Goal: Information Seeking & Learning: Compare options

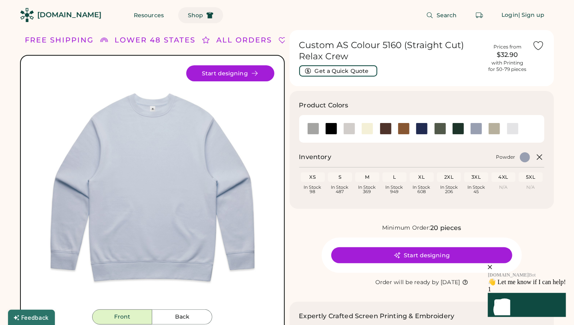
click at [188, 12] on span "Shop" at bounding box center [195, 15] width 15 height 6
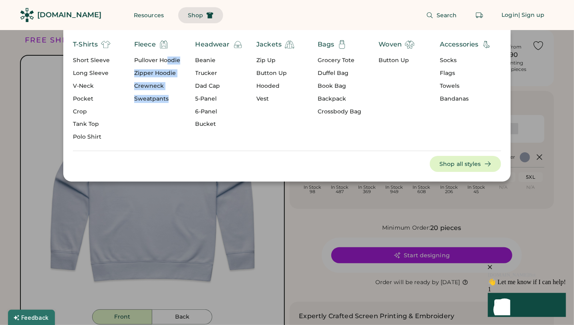
drag, startPoint x: 166, startPoint y: 60, endPoint x: 161, endPoint y: 147, distance: 87.1
click at [162, 147] on div "T-Shirts Short Sleeve Long Sleeve V-Neck Pocket Crop Tank Top Polo Shirt Fleece…" at bounding box center [287, 105] width 448 height 151
click at [169, 157] on div "T-Shirts Short Sleeve Long Sleeve V-Neck Pocket Crop Tank Top Polo Shirt Fleece…" at bounding box center [287, 105] width 448 height 151
click at [153, 83] on div "Crewneck" at bounding box center [157, 86] width 46 height 8
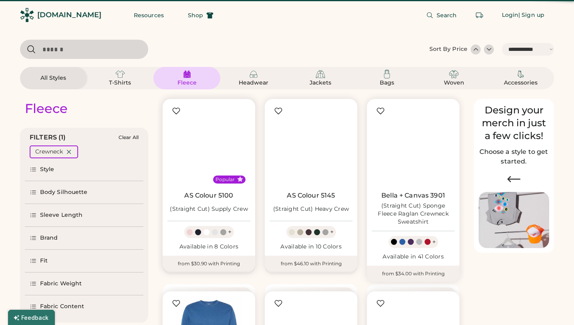
select select "*****"
select select "*"
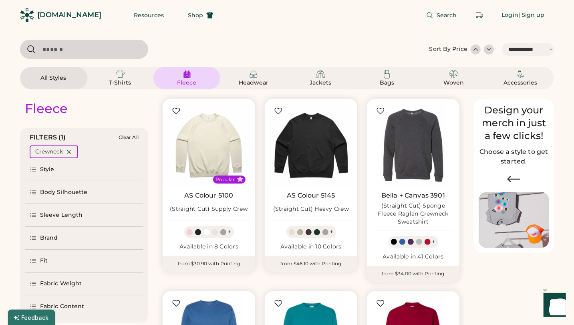
scroll to position [157, 0]
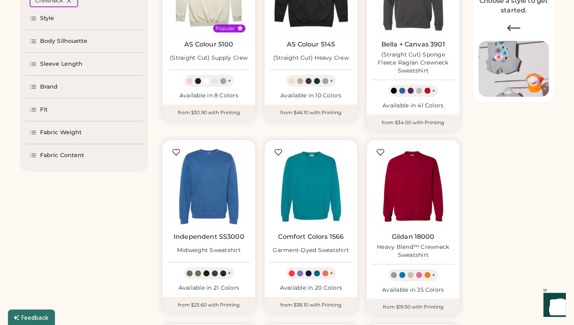
select select "*****"
select select "*"
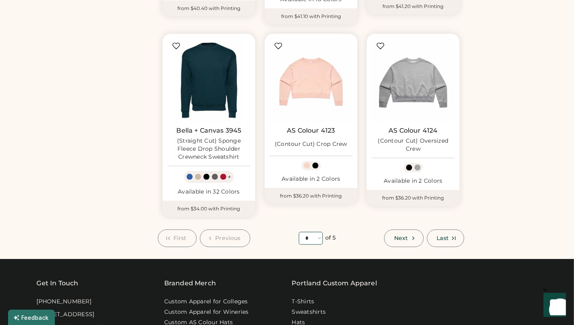
scroll to position [611, 0]
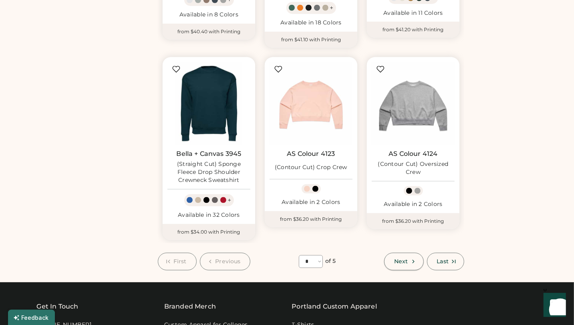
click at [419, 263] on button "Next" at bounding box center [403, 262] width 39 height 18
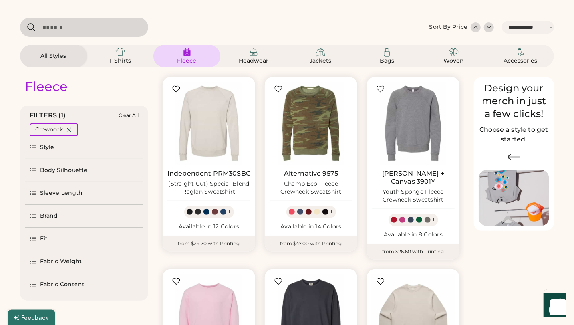
scroll to position [22, 0]
click at [66, 262] on div "Fabric Weight" at bounding box center [61, 261] width 42 height 8
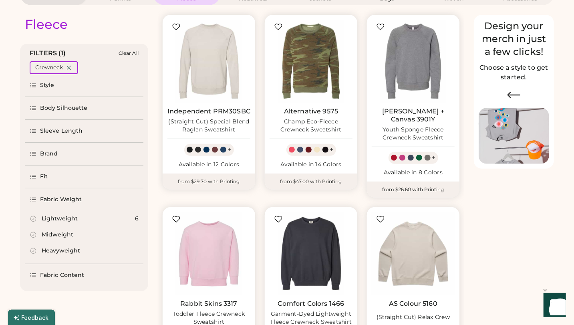
scroll to position [85, 0]
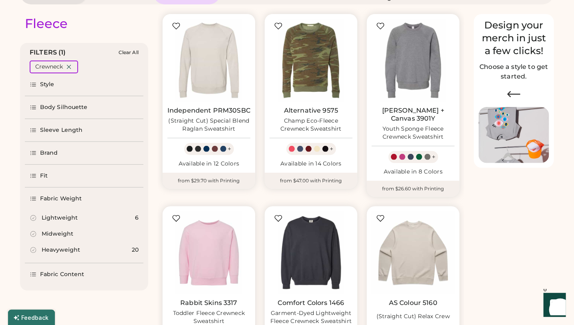
click at [63, 235] on div "Midweight" at bounding box center [58, 234] width 32 height 8
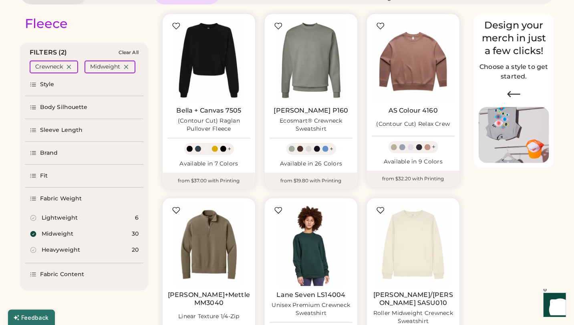
click at [64, 247] on div "Heavyweight" at bounding box center [61, 250] width 38 height 8
select select "*"
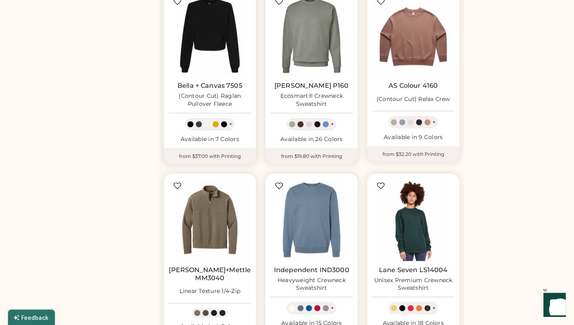
scroll to position [393, 0]
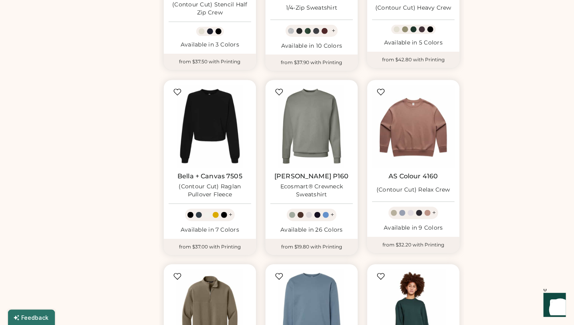
click at [315, 183] on div "Ecosmart® Crewneck Sweatshirt" at bounding box center [311, 191] width 83 height 16
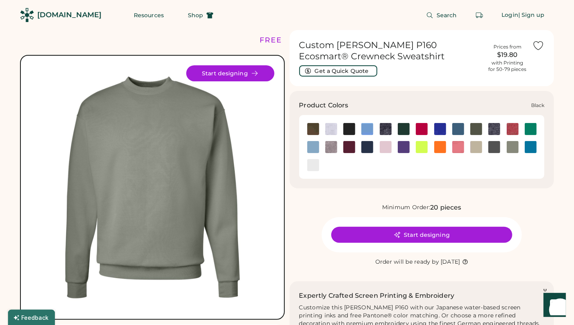
click at [349, 129] on img at bounding box center [349, 129] width 12 height 12
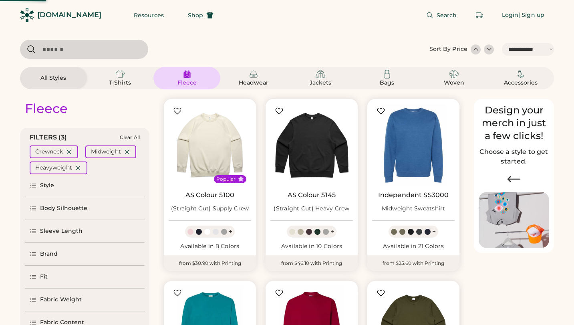
select select "*****"
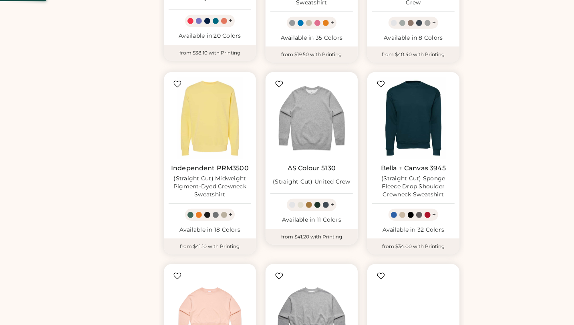
select select "*"
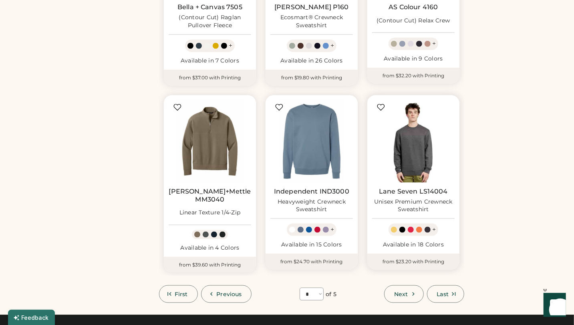
scroll to position [573, 0]
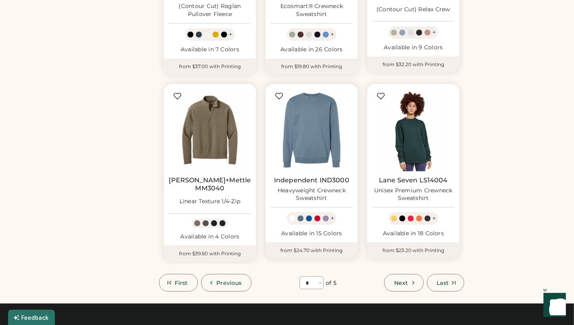
click at [311, 176] on link "Independent IND3000" at bounding box center [311, 180] width 75 height 8
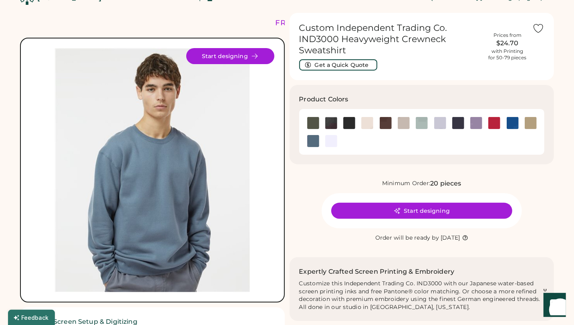
scroll to position [23, 0]
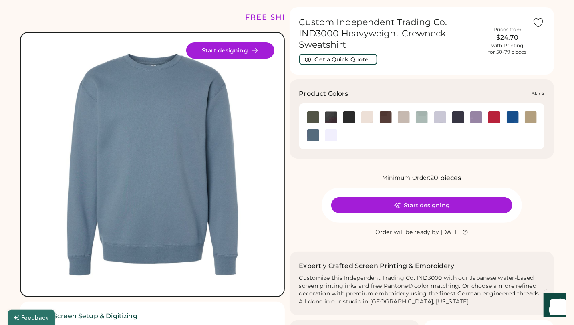
click at [350, 118] on img at bounding box center [349, 117] width 12 height 12
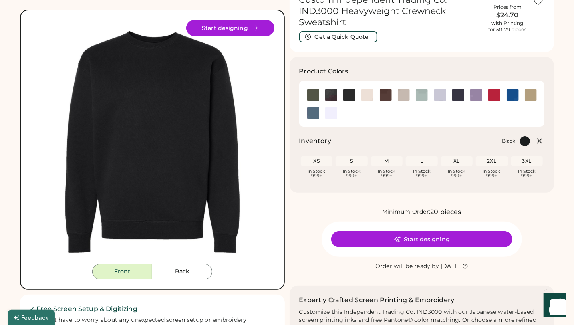
scroll to position [53, 0]
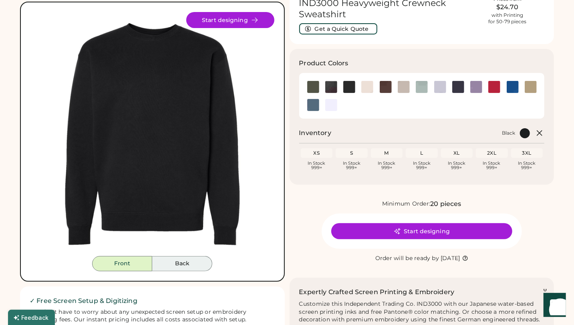
click at [184, 262] on button "Back" at bounding box center [182, 263] width 60 height 15
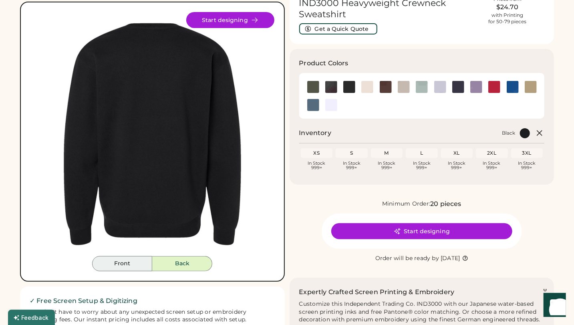
click at [132, 262] on button "Front" at bounding box center [122, 263] width 60 height 15
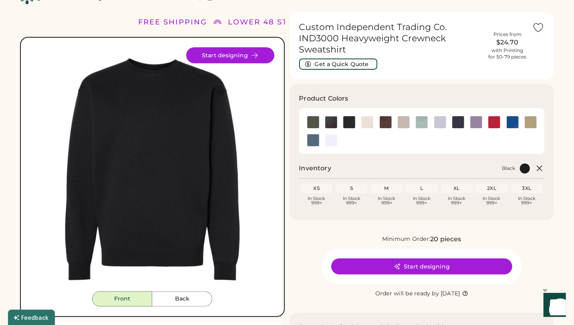
scroll to position [0, 0]
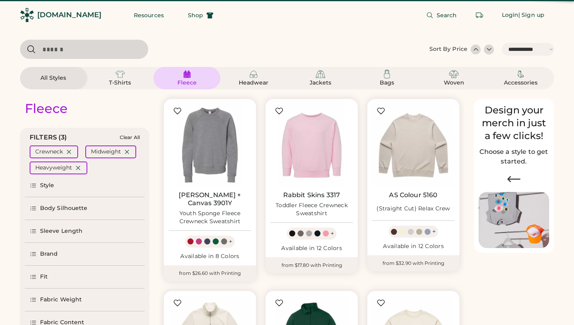
select select "*****"
select select "*"
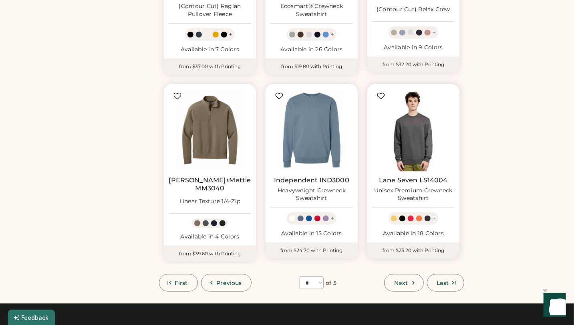
click at [421, 159] on img at bounding box center [413, 130] width 83 height 83
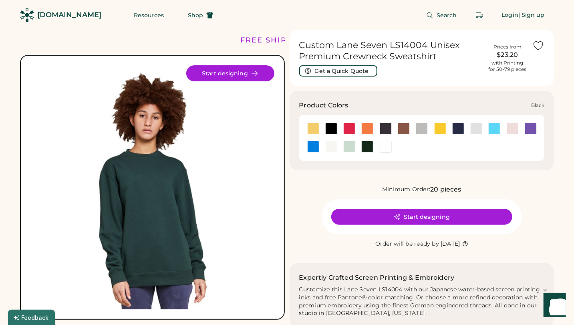
click at [331, 125] on div at bounding box center [331, 129] width 12 height 12
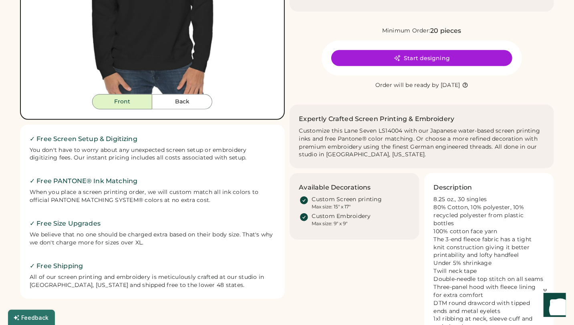
scroll to position [246, 0]
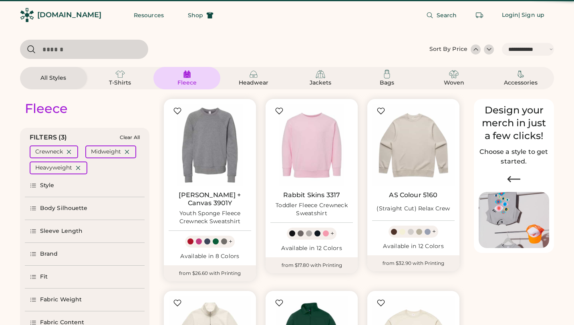
select select "*****"
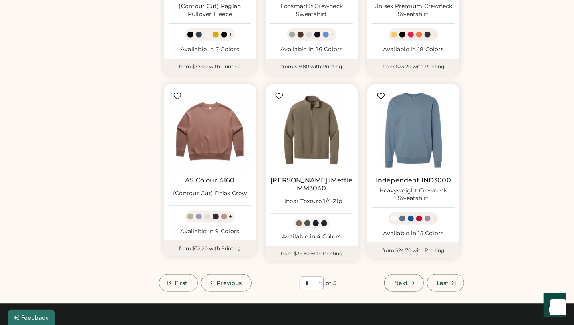
click at [401, 280] on span "Next" at bounding box center [401, 283] width 14 height 6
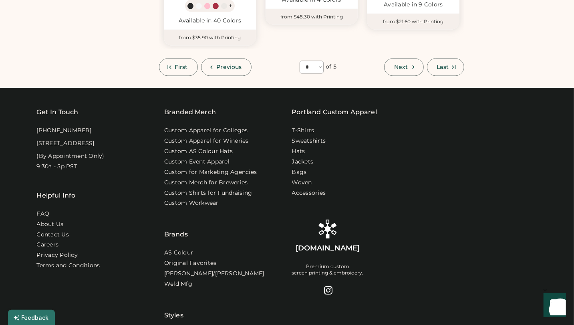
scroll to position [784, 0]
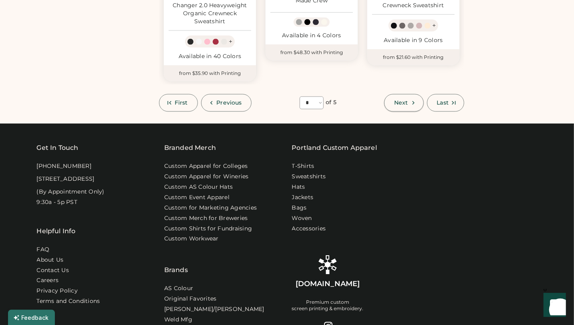
click at [385, 94] on button "Next" at bounding box center [403, 103] width 39 height 18
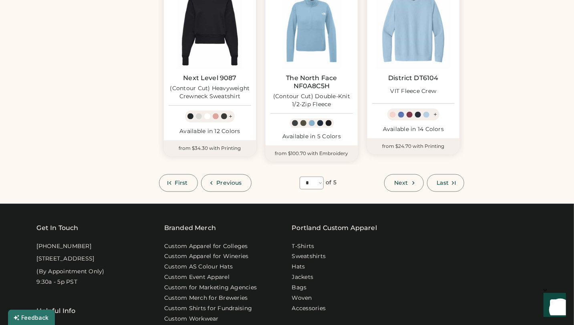
scroll to position [680, 0]
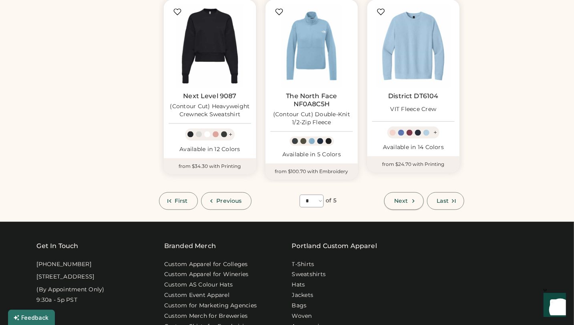
click at [401, 198] on span "Next" at bounding box center [401, 201] width 14 height 6
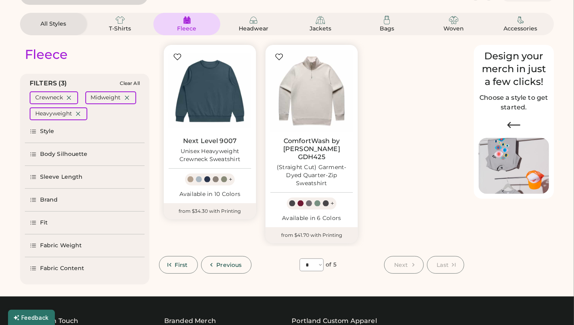
scroll to position [35, 0]
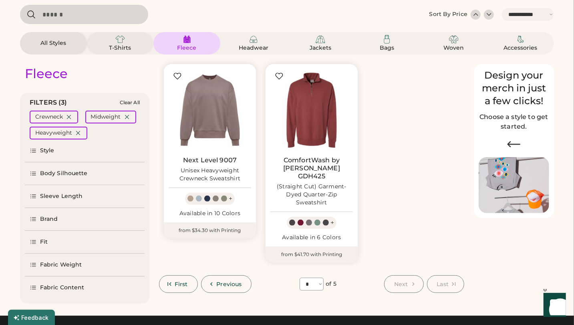
click at [124, 36] on img at bounding box center [120, 39] width 10 height 10
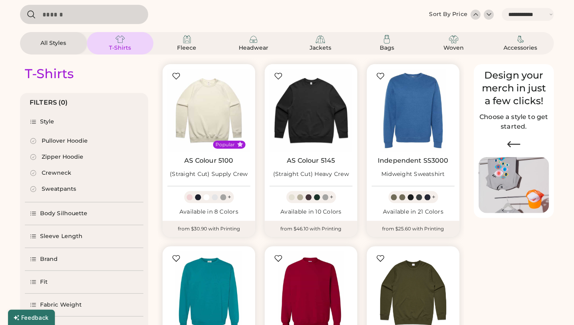
select select "*"
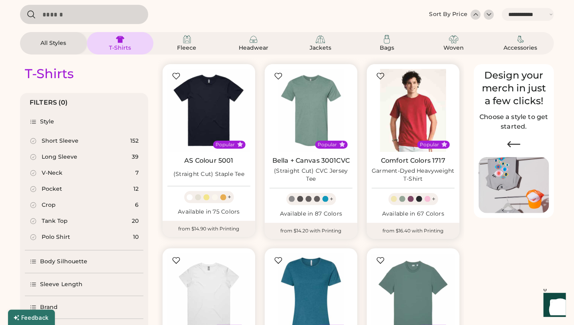
click at [418, 123] on img at bounding box center [413, 110] width 83 height 83
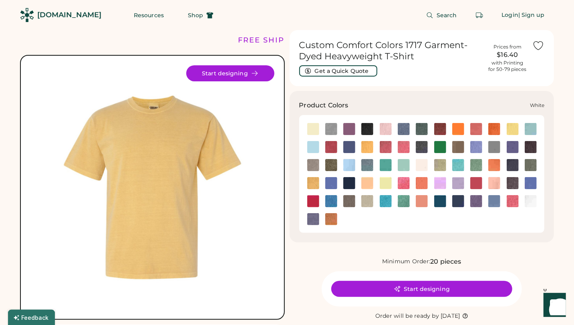
click at [529, 203] on img at bounding box center [531, 201] width 12 height 12
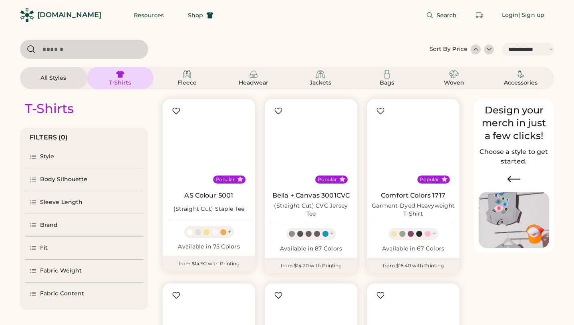
select select "*****"
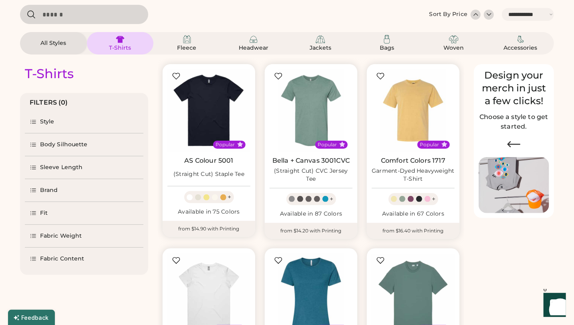
click at [80, 118] on div "Style" at bounding box center [84, 122] width 119 height 22
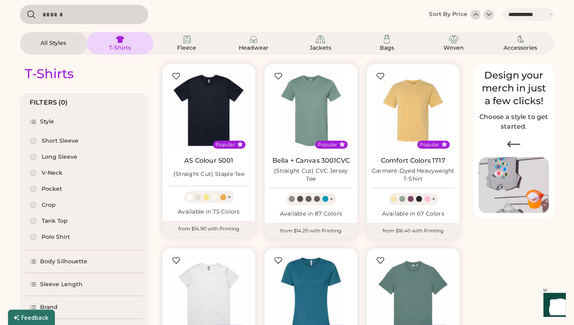
click at [69, 141] on div "Short Sleeve" at bounding box center [60, 141] width 37 height 8
select select "*"
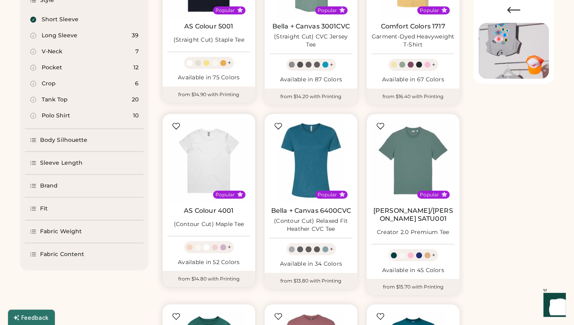
scroll to position [171, 0]
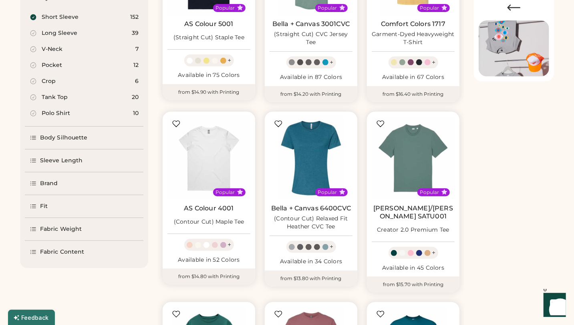
click at [85, 225] on div "Fabric Weight" at bounding box center [84, 229] width 119 height 22
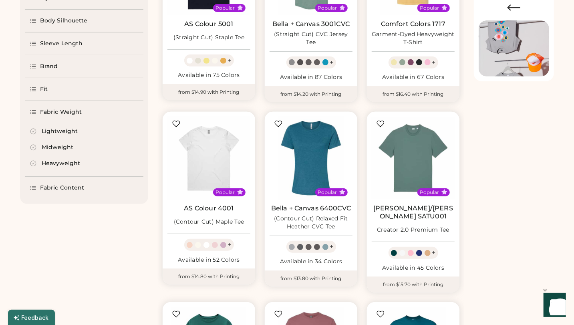
click at [77, 146] on div "Midweight" at bounding box center [84, 147] width 119 height 16
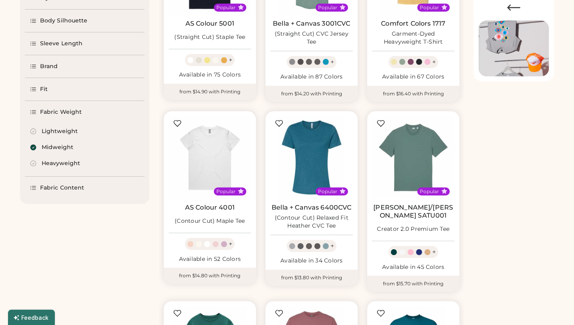
click at [70, 163] on div "Heavyweight" at bounding box center [61, 163] width 38 height 8
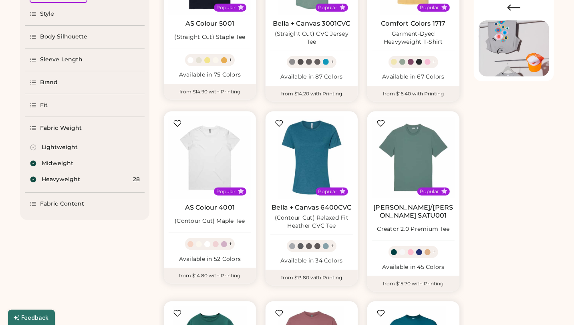
scroll to position [187, 0]
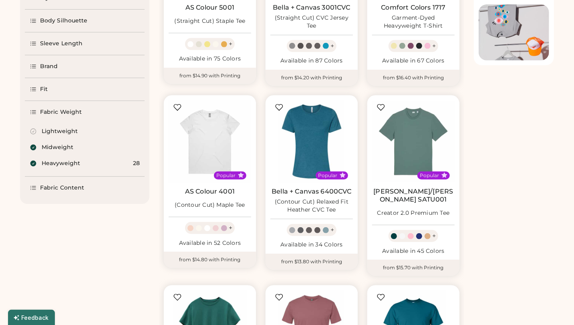
select select "*****"
select select "*"
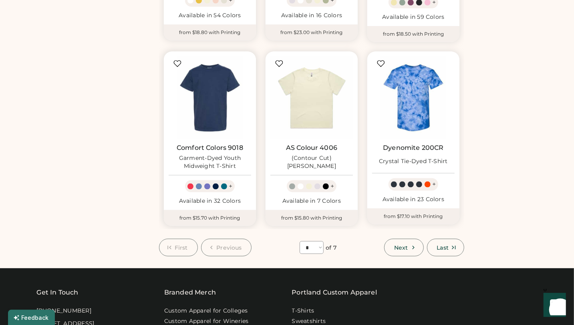
scroll to position [611, 0]
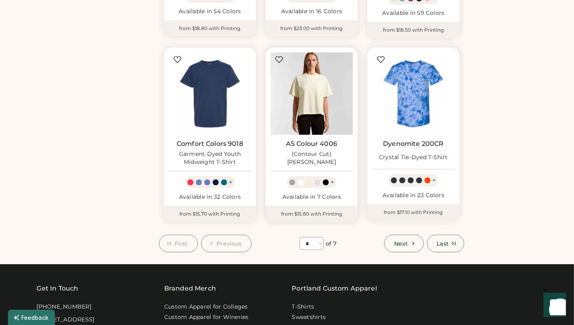
click at [329, 93] on img at bounding box center [311, 93] width 83 height 83
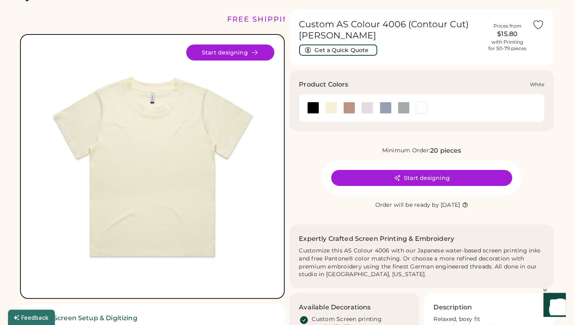
click at [420, 104] on div at bounding box center [422, 108] width 12 height 12
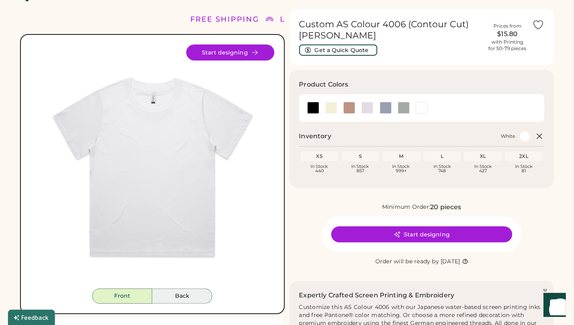
click at [182, 297] on button "Back" at bounding box center [182, 295] width 60 height 15
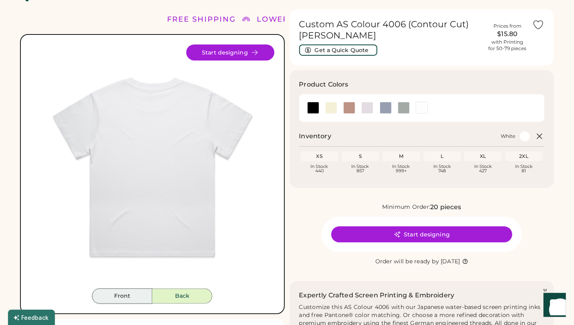
click at [133, 295] on button "Front" at bounding box center [122, 295] width 60 height 15
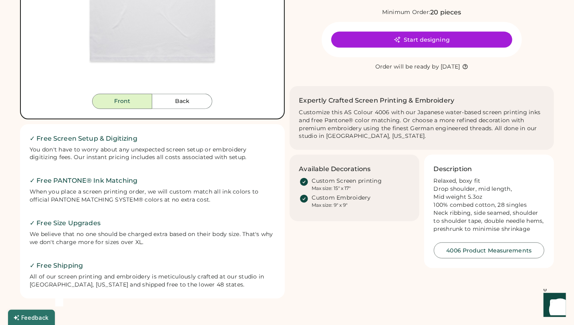
scroll to position [221, 0]
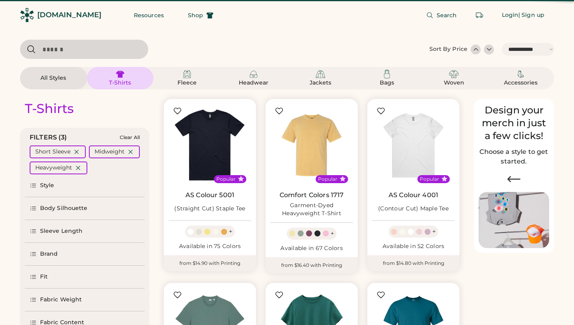
select select "*****"
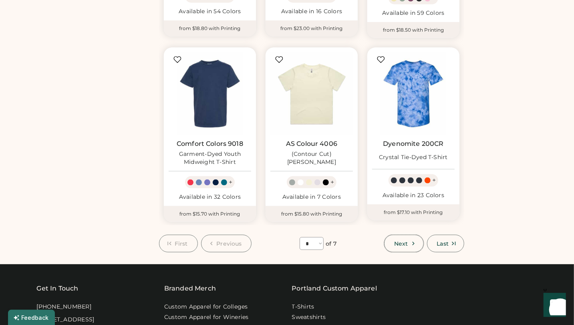
click at [415, 240] on button "Next" at bounding box center [403, 244] width 39 height 18
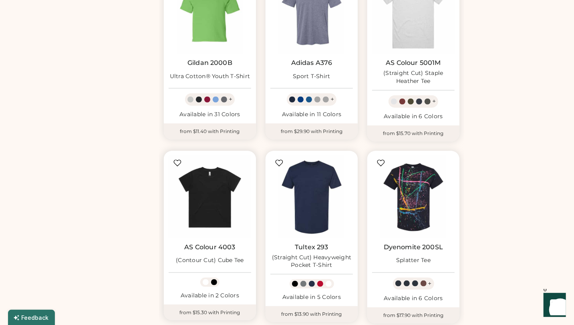
scroll to position [574, 0]
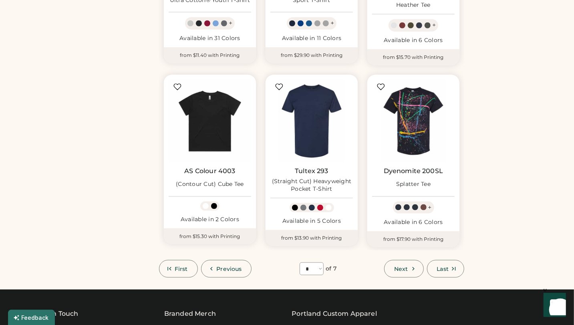
click at [407, 264] on button "Next" at bounding box center [403, 269] width 39 height 18
select select "*"
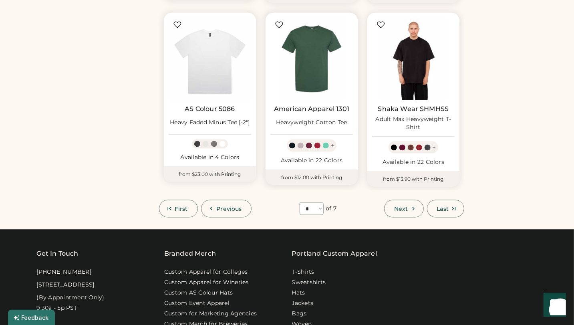
scroll to position [635, 0]
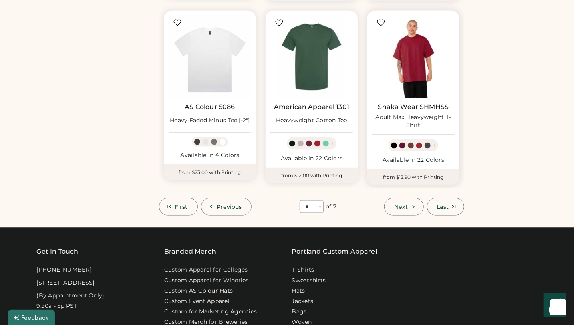
click at [425, 76] on img at bounding box center [413, 57] width 83 height 83
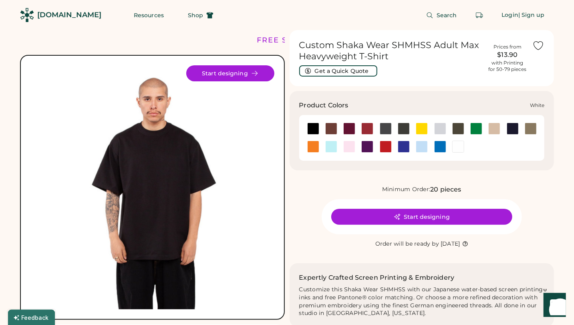
click at [459, 146] on div at bounding box center [458, 147] width 12 height 12
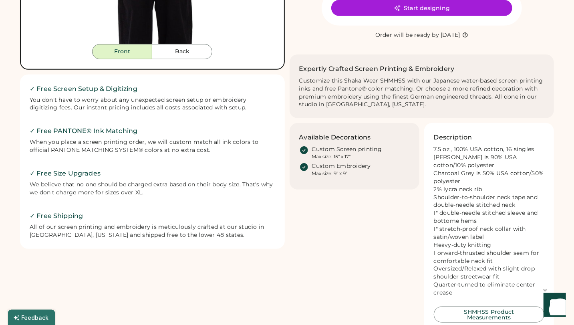
scroll to position [266, 0]
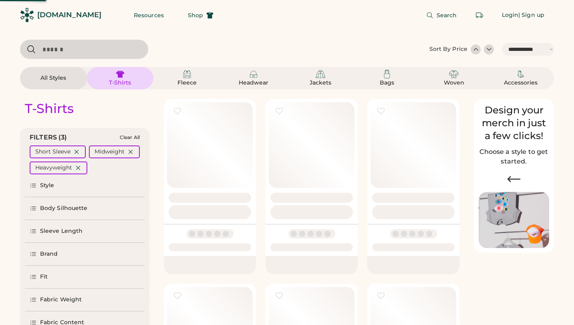
select select "*****"
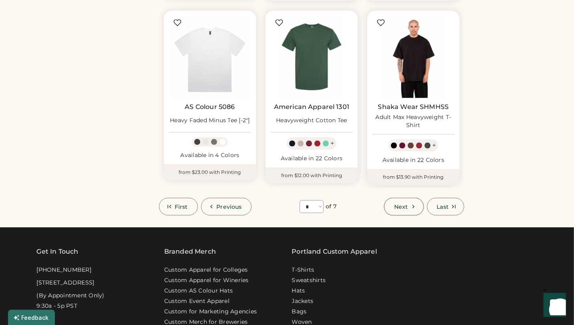
click at [409, 208] on button "Next" at bounding box center [403, 207] width 39 height 18
select select "*"
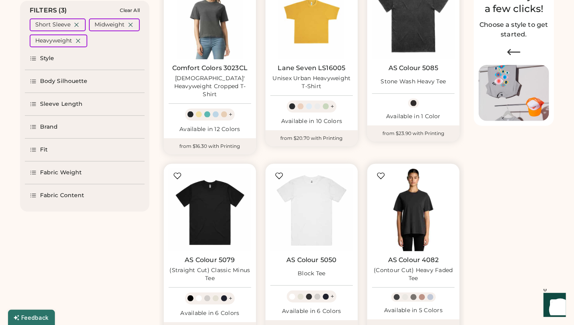
scroll to position [149, 0]
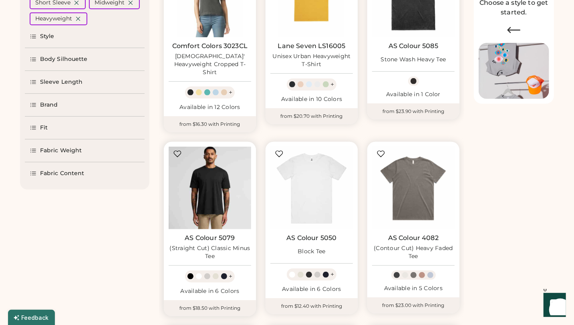
click at [226, 183] on img at bounding box center [210, 188] width 83 height 83
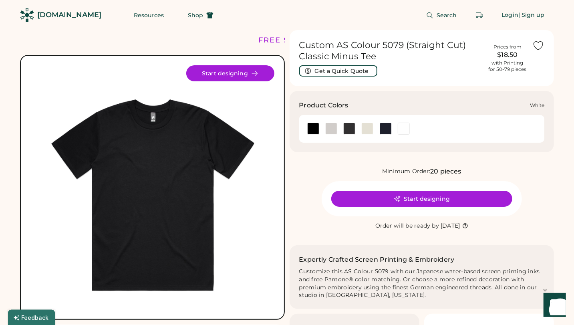
click at [401, 125] on div at bounding box center [404, 129] width 12 height 12
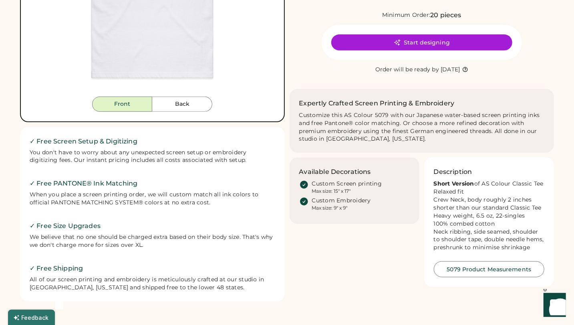
scroll to position [275, 0]
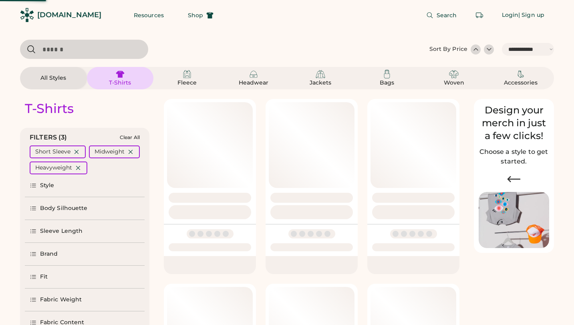
select select "*****"
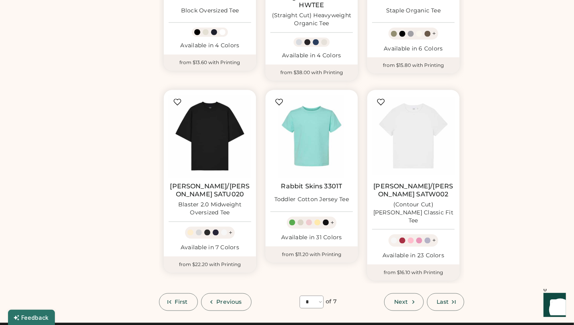
scroll to position [581, 0]
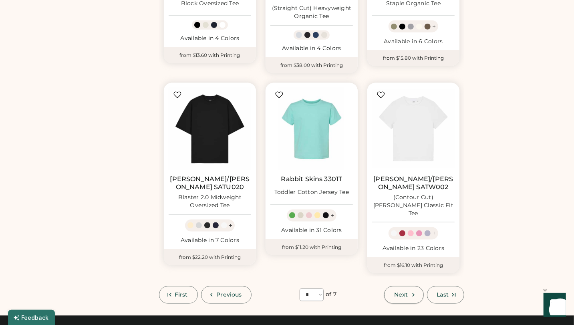
click at [409, 286] on button "Next" at bounding box center [403, 295] width 39 height 18
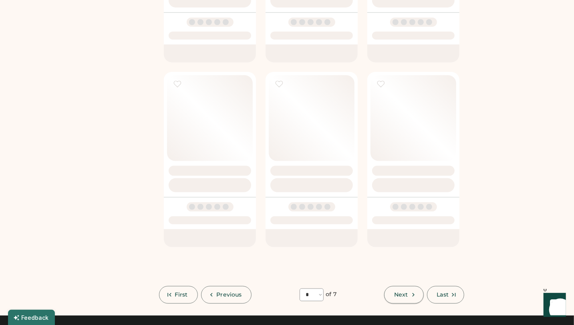
select select "*"
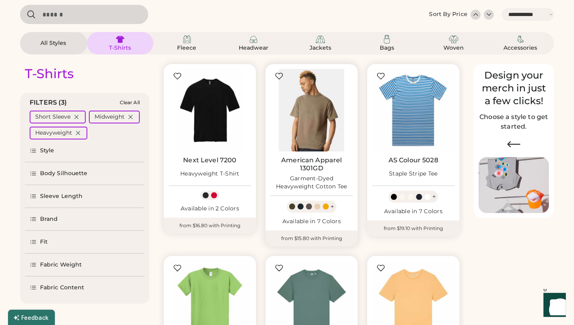
click at [308, 138] on img at bounding box center [311, 110] width 83 height 83
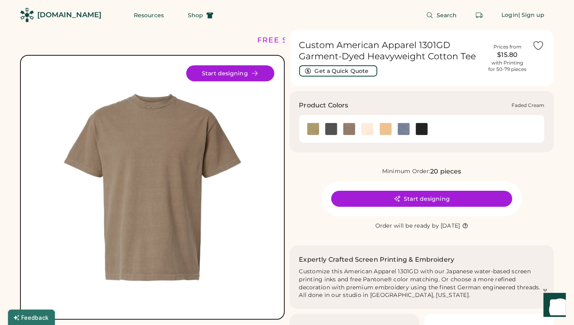
click at [367, 129] on img at bounding box center [367, 129] width 12 height 12
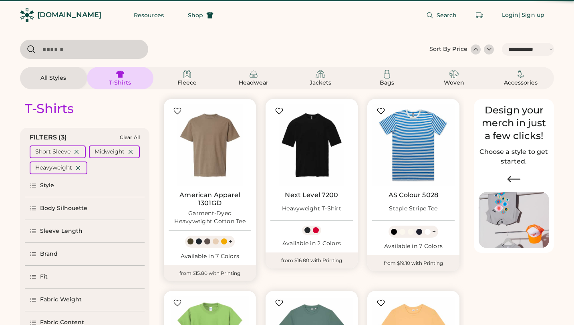
select select "*****"
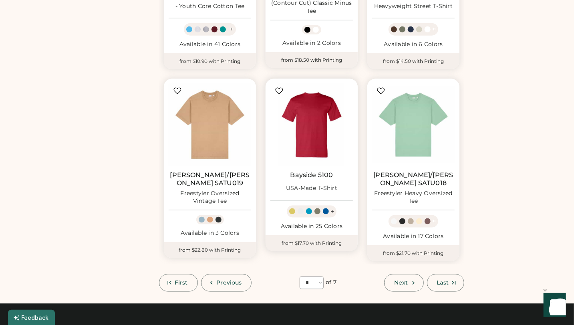
scroll to position [694, 0]
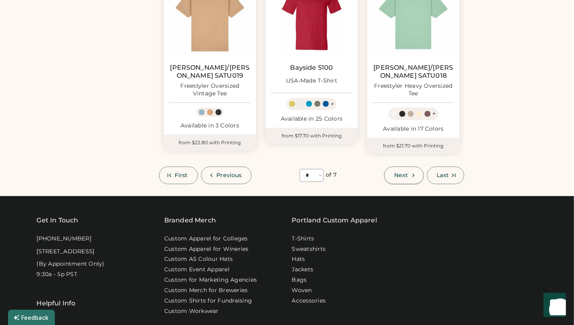
click at [402, 167] on button "Next" at bounding box center [403, 176] width 39 height 18
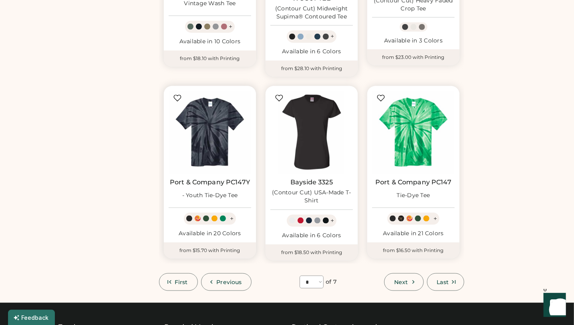
scroll to position [603, 0]
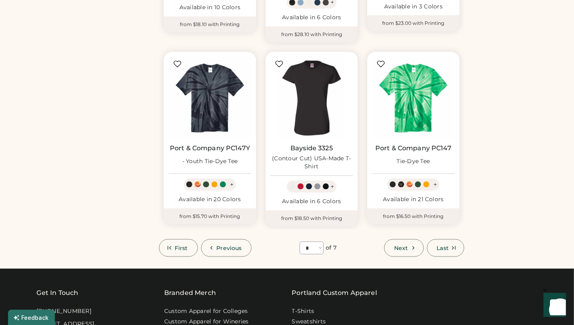
click at [405, 242] on button "Next" at bounding box center [403, 248] width 39 height 18
select select "*"
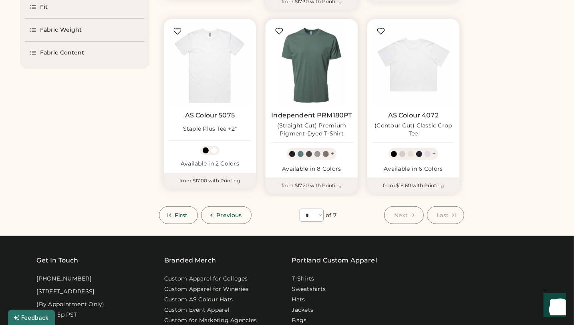
scroll to position [284, 0]
